Goal: Information Seeking & Learning: Learn about a topic

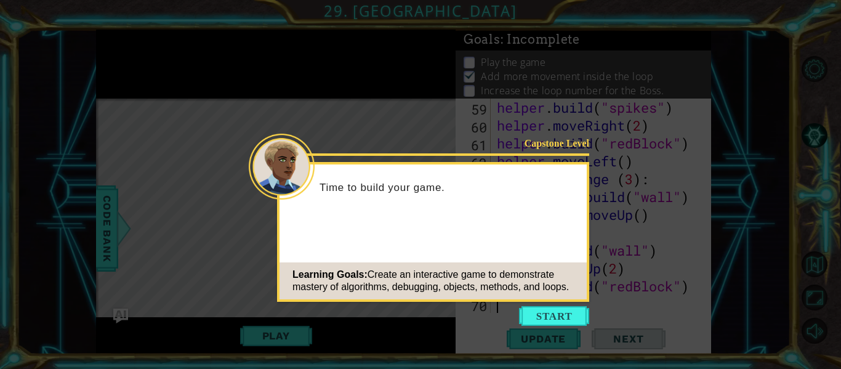
scroll to position [1125, 0]
click at [553, 306] on button "Start" at bounding box center [554, 316] width 70 height 20
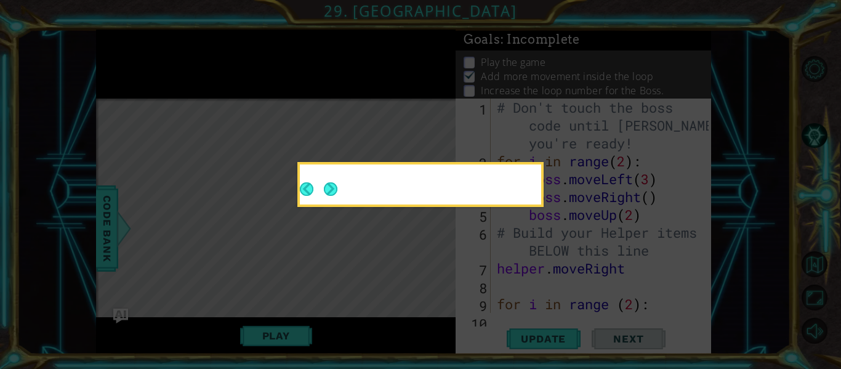
scroll to position [0, 0]
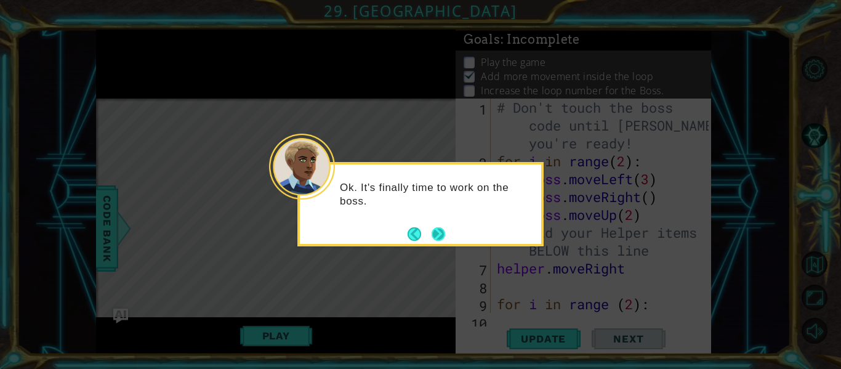
click at [442, 237] on button "Next" at bounding box center [438, 234] width 15 height 15
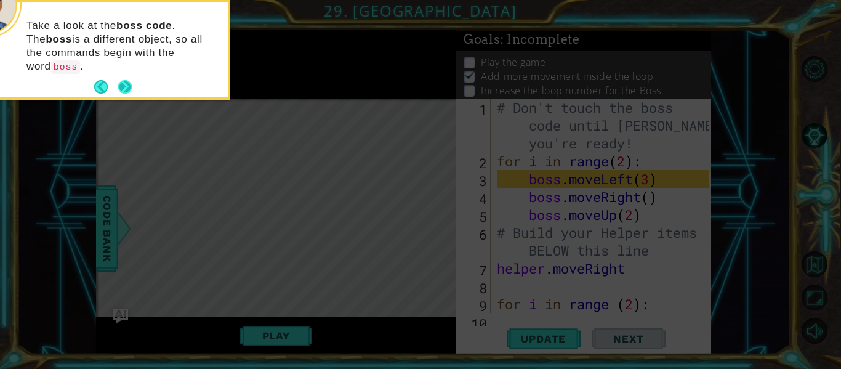
click at [122, 80] on button "Next" at bounding box center [125, 87] width 14 height 14
